Goal: Transaction & Acquisition: Book appointment/travel/reservation

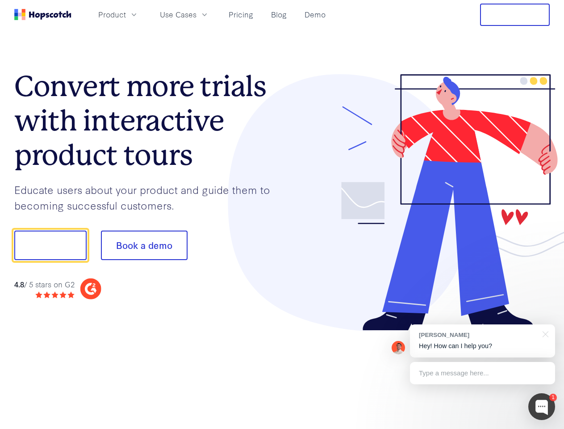
click at [282, 214] on div at bounding box center [416, 202] width 268 height 257
click at [126, 14] on span "Product" at bounding box center [112, 14] width 28 height 11
click at [197, 14] on span "Use Cases" at bounding box center [178, 14] width 37 height 11
click at [515, 15] on button "Free Trial" at bounding box center [515, 15] width 70 height 22
click at [50, 245] on button "Show me!" at bounding box center [50, 245] width 72 height 29
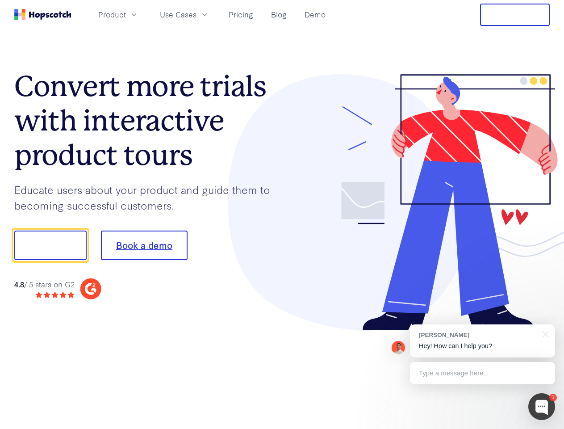
click at [144, 245] on button "Book a demo" at bounding box center [144, 245] width 87 height 29
click at [542, 407] on div at bounding box center [542, 406] width 27 height 27
click at [483, 341] on div "[PERSON_NAME] Hey! How can I help you?" at bounding box center [482, 340] width 145 height 33
click at [544, 333] on div at bounding box center [544, 333] width 22 height 18
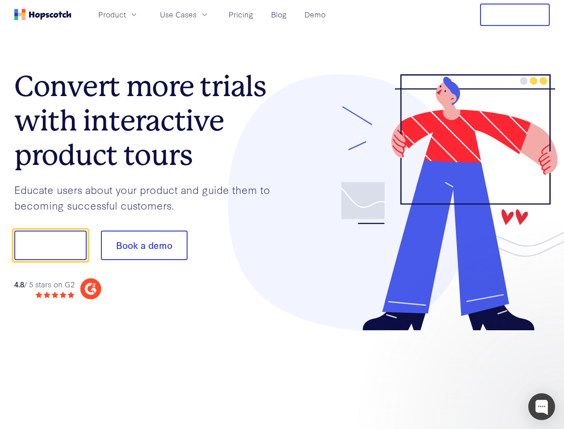
click at [483, 373] on div at bounding box center [472, 244] width 168 height 298
